Goal: Information Seeking & Learning: Check status

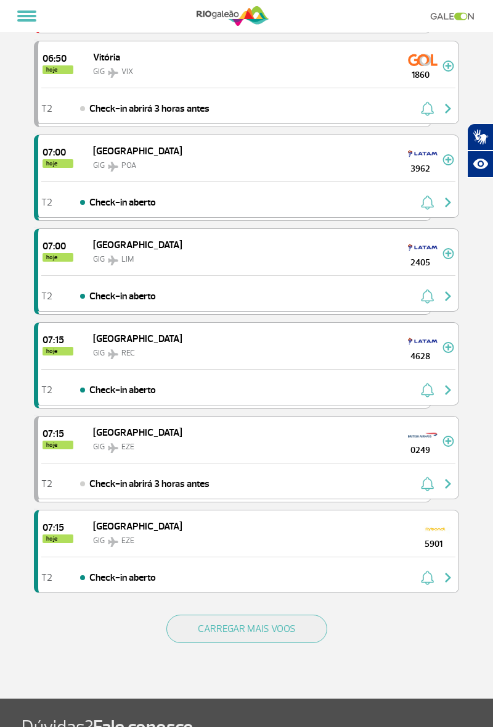
scroll to position [1377, 0]
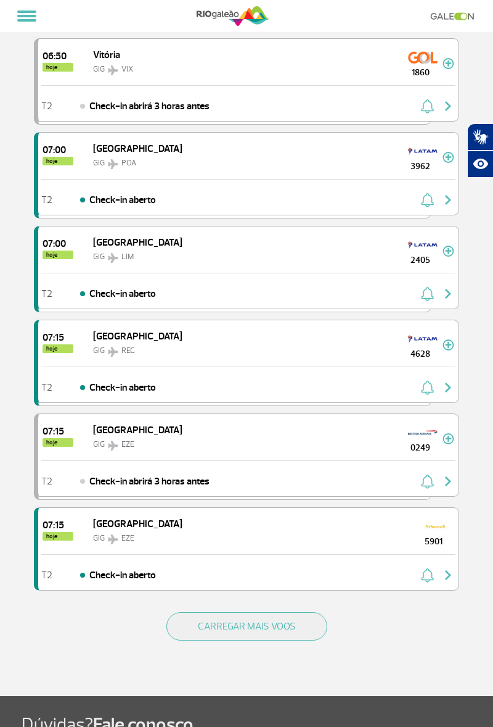
click at [165, 439] on div "07:15 hoje [GEOGRAPHIC_DATA] GIG EZE 0249" at bounding box center [248, 437] width 421 height 46
click at [430, 441] on span "0249" at bounding box center [420, 447] width 44 height 13
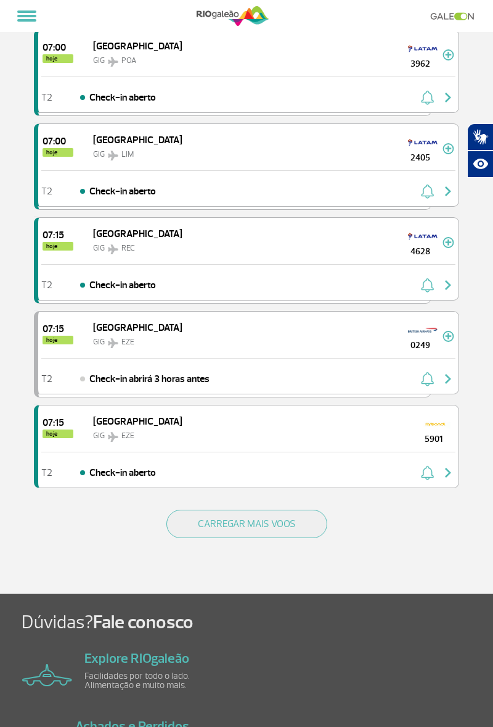
scroll to position [1500, 0]
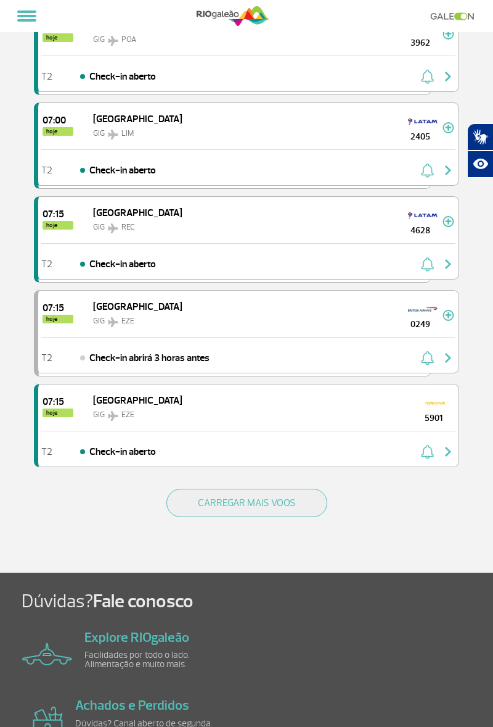
click at [174, 397] on div "07:15 hoje [GEOGRAPHIC_DATA] GIG EZE 5901" at bounding box center [248, 407] width 421 height 46
click at [437, 411] on span "5901" at bounding box center [433, 417] width 44 height 13
